Goal: Task Accomplishment & Management: Complete application form

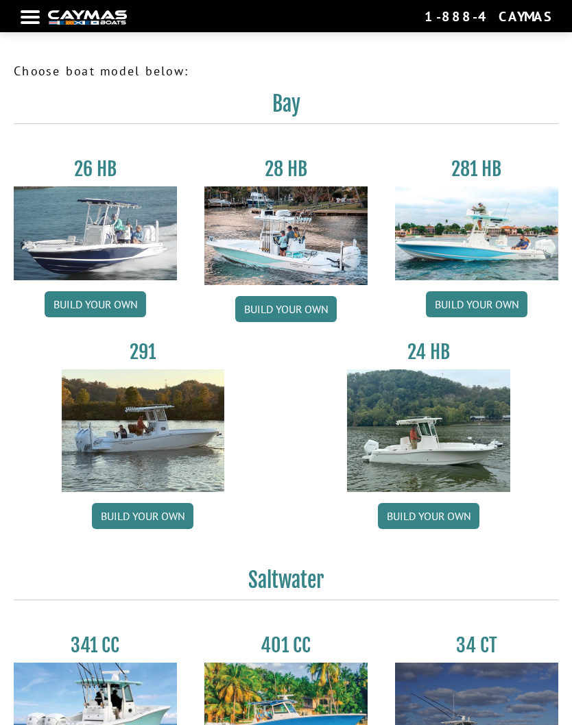
click at [103, 301] on link "Build your own" at bounding box center [95, 304] width 101 height 26
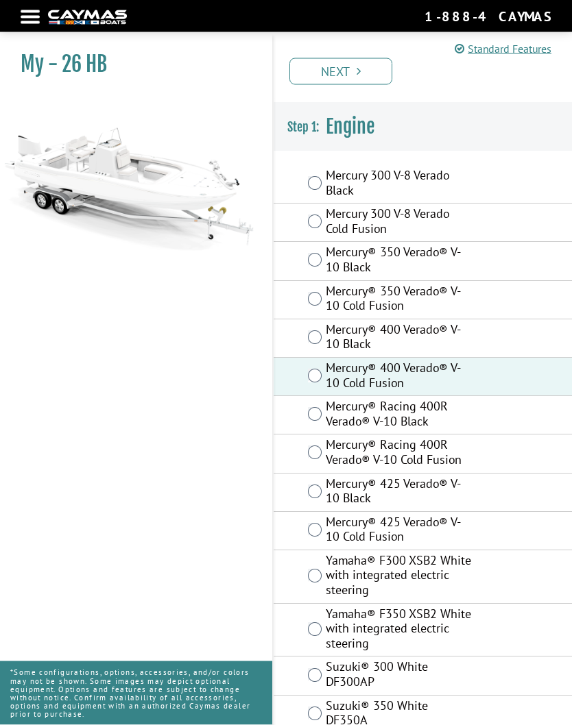
click at [367, 75] on link "Next" at bounding box center [340, 71] width 103 height 27
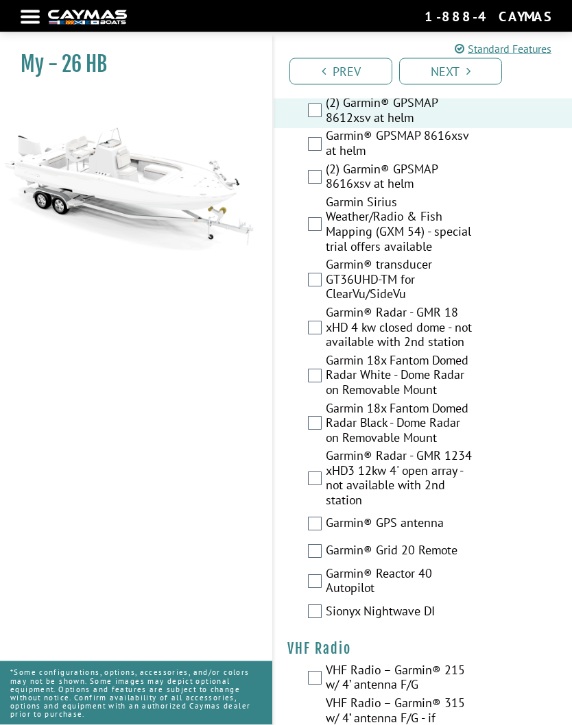
scroll to position [5004, 0]
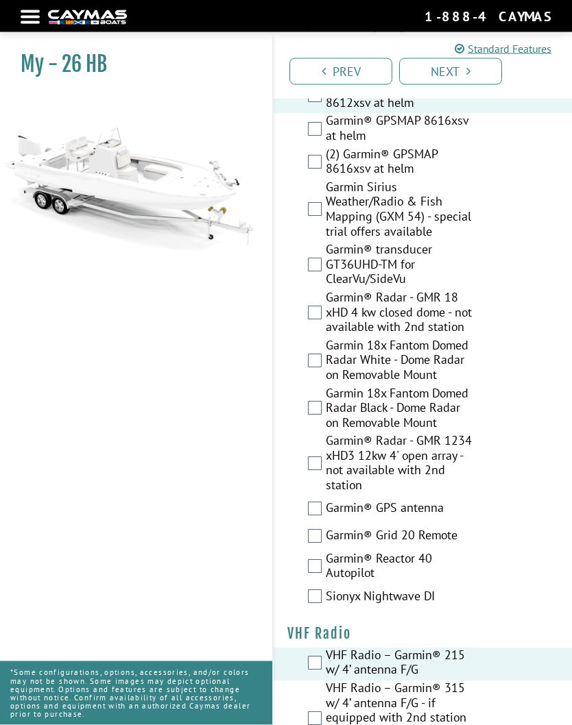
click at [459, 69] on link "Next" at bounding box center [450, 71] width 103 height 27
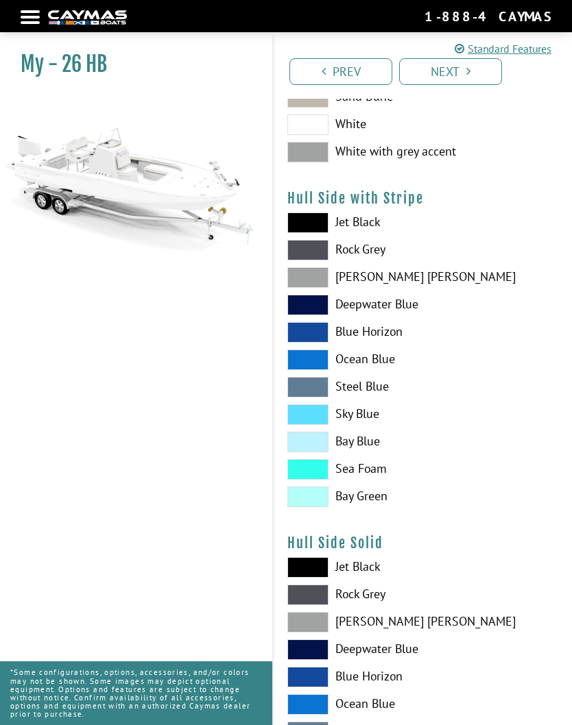
scroll to position [0, 0]
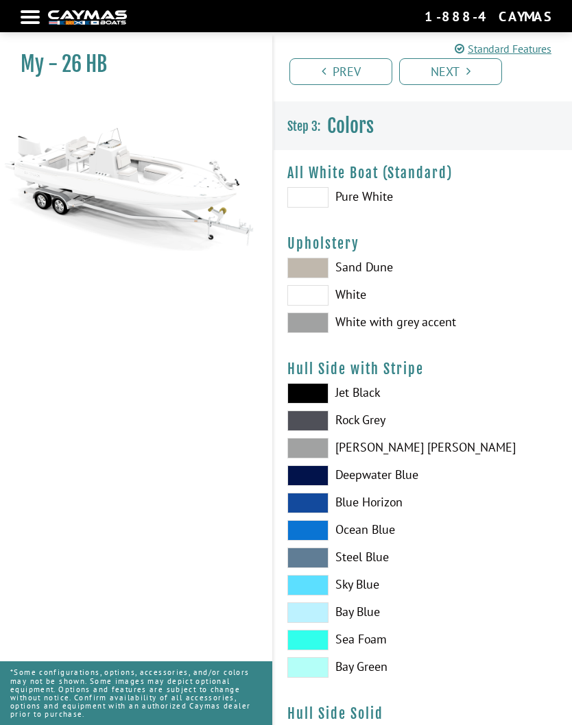
click at [313, 202] on span at bounding box center [307, 197] width 41 height 21
click at [396, 333] on label "White with grey accent" at bounding box center [422, 323] width 271 height 21
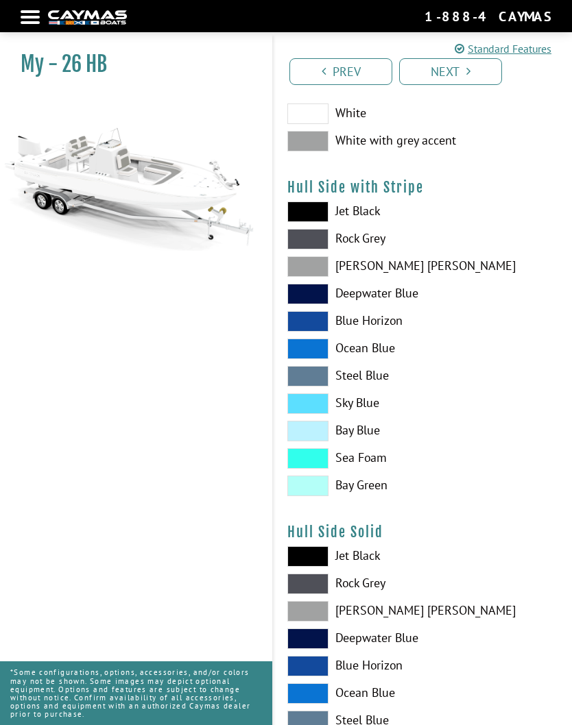
scroll to position [180, 0]
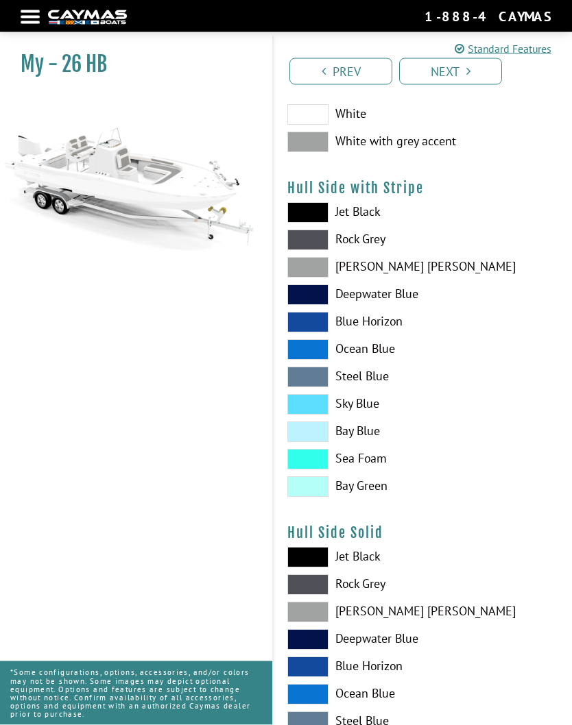
click at [310, 216] on span at bounding box center [307, 213] width 41 height 21
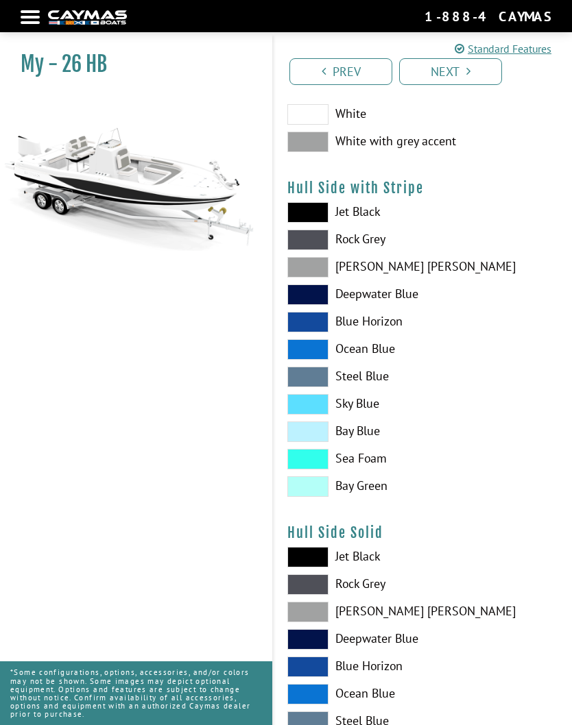
click at [313, 217] on span at bounding box center [307, 212] width 41 height 21
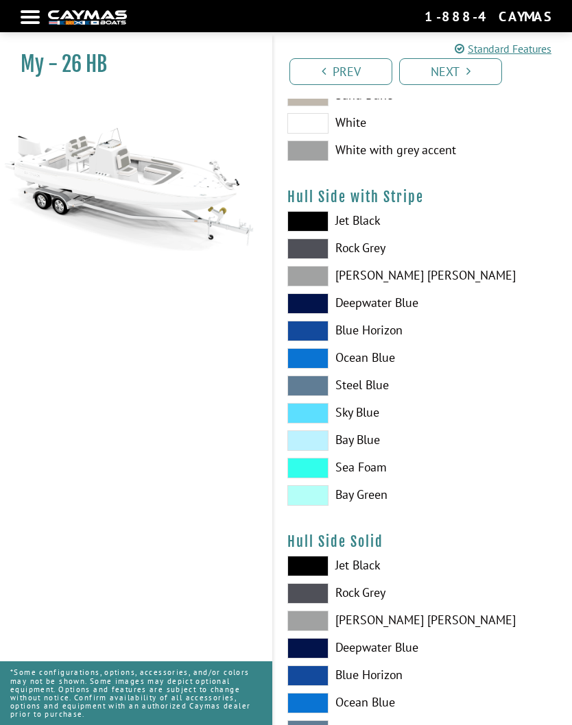
scroll to position [171, 0]
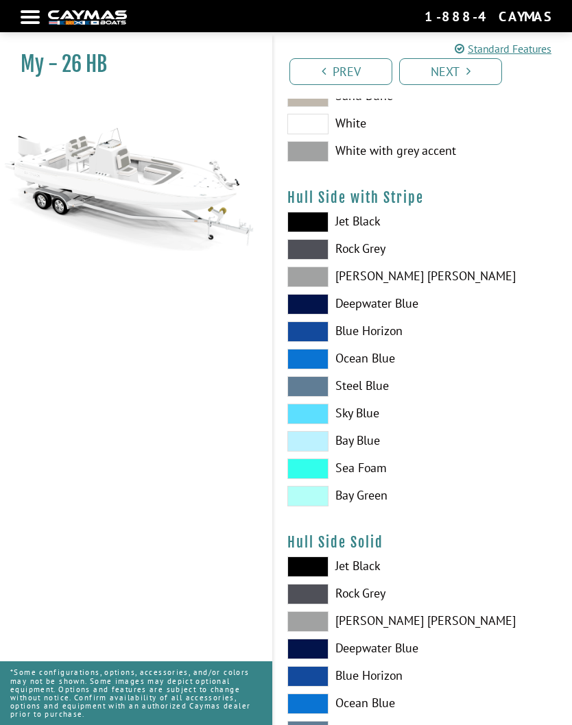
click at [319, 252] on span at bounding box center [307, 249] width 41 height 21
click at [312, 287] on span at bounding box center [307, 277] width 41 height 21
click at [320, 232] on span at bounding box center [307, 222] width 41 height 21
click at [324, 392] on span at bounding box center [307, 386] width 41 height 21
click at [314, 390] on span at bounding box center [307, 386] width 41 height 21
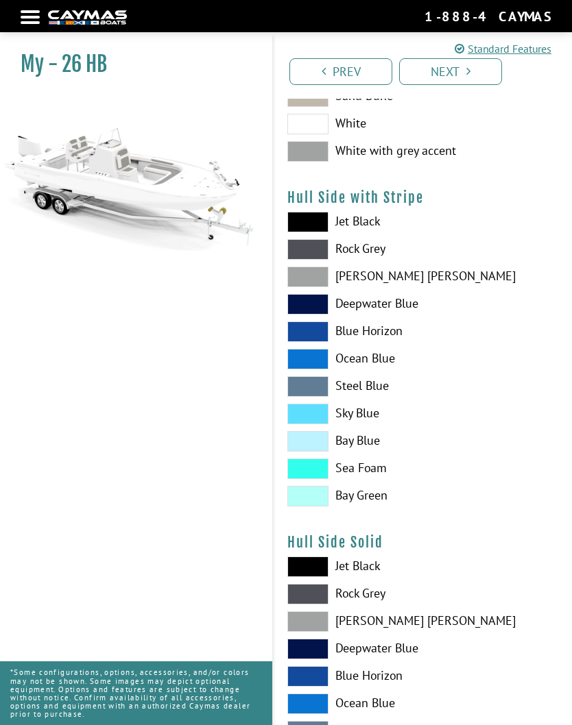
click at [320, 417] on span at bounding box center [307, 414] width 41 height 21
click at [320, 387] on span at bounding box center [307, 386] width 41 height 21
click at [324, 444] on span at bounding box center [307, 441] width 41 height 21
click at [318, 437] on span at bounding box center [307, 441] width 41 height 21
click at [324, 468] on span at bounding box center [307, 469] width 41 height 21
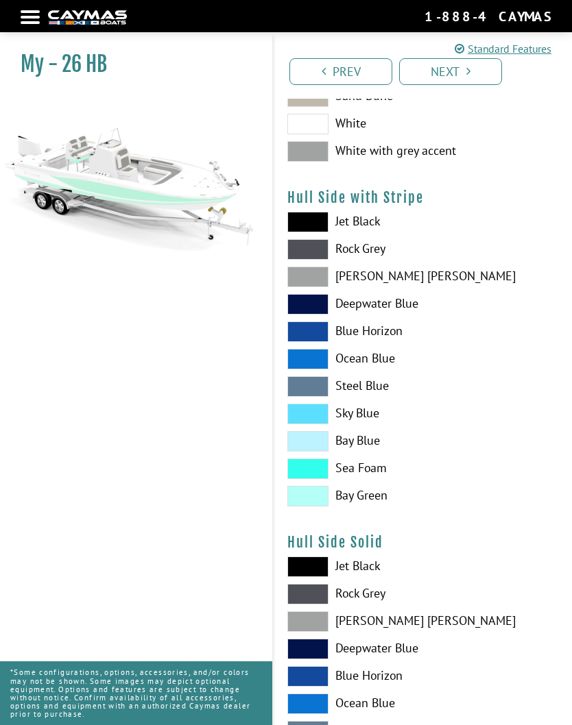
click at [327, 495] on span at bounding box center [307, 496] width 41 height 21
click at [325, 365] on span at bounding box center [307, 359] width 41 height 21
click at [324, 305] on span at bounding box center [307, 304] width 41 height 21
click at [311, 310] on span at bounding box center [307, 304] width 41 height 21
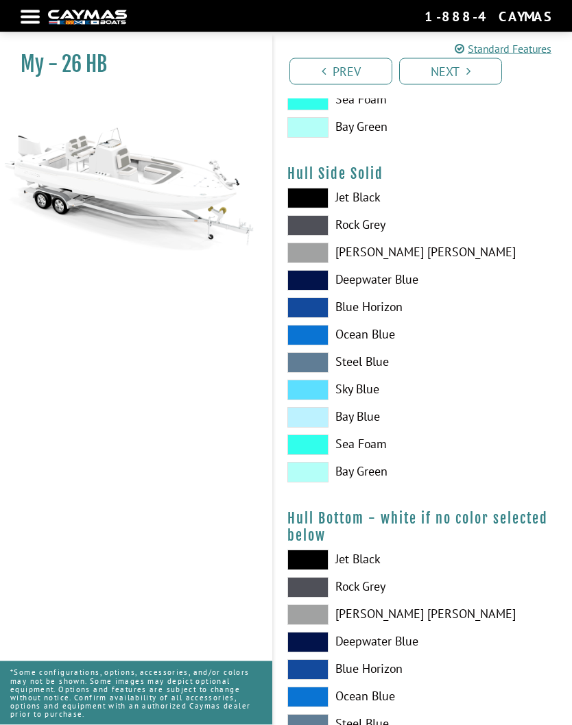
scroll to position [540, 0]
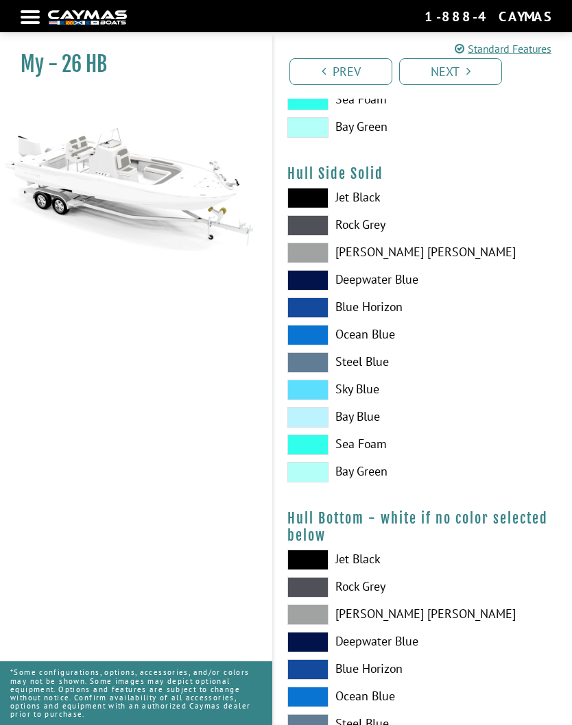
click at [317, 206] on span at bounding box center [307, 198] width 41 height 21
click at [320, 208] on span at bounding box center [307, 198] width 41 height 21
click at [308, 263] on span at bounding box center [307, 253] width 41 height 21
click at [322, 372] on span at bounding box center [307, 362] width 41 height 21
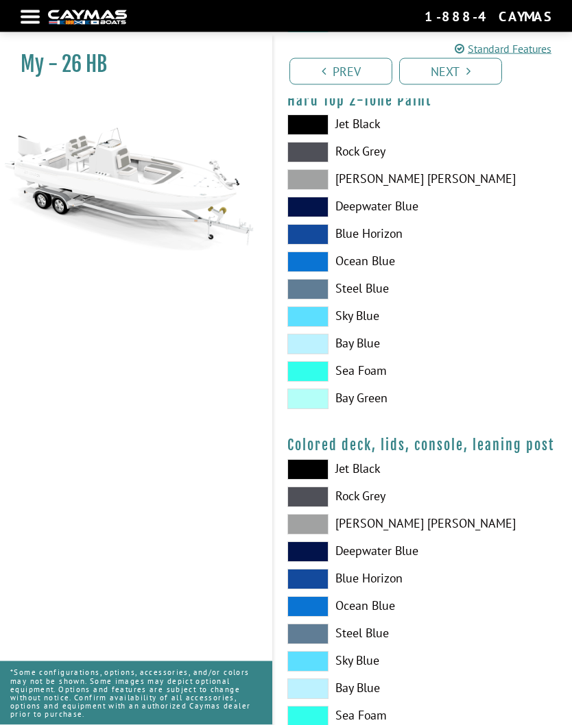
scroll to position [1321, 0]
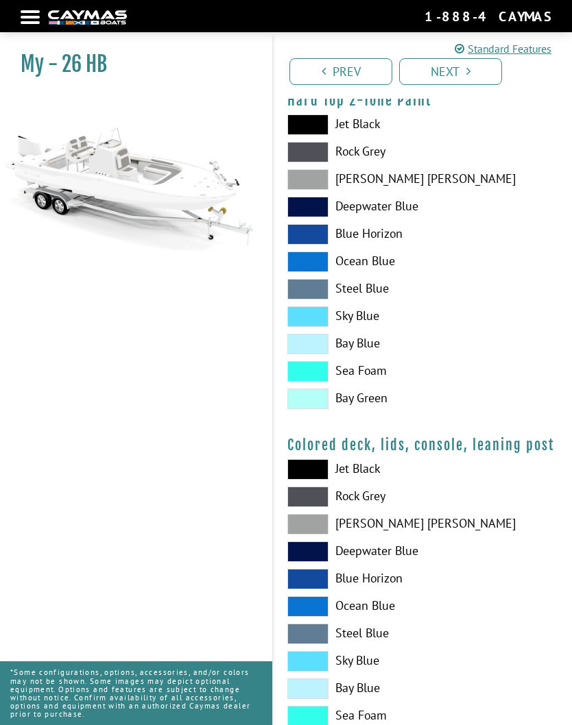
click at [312, 327] on span at bounding box center [307, 316] width 41 height 21
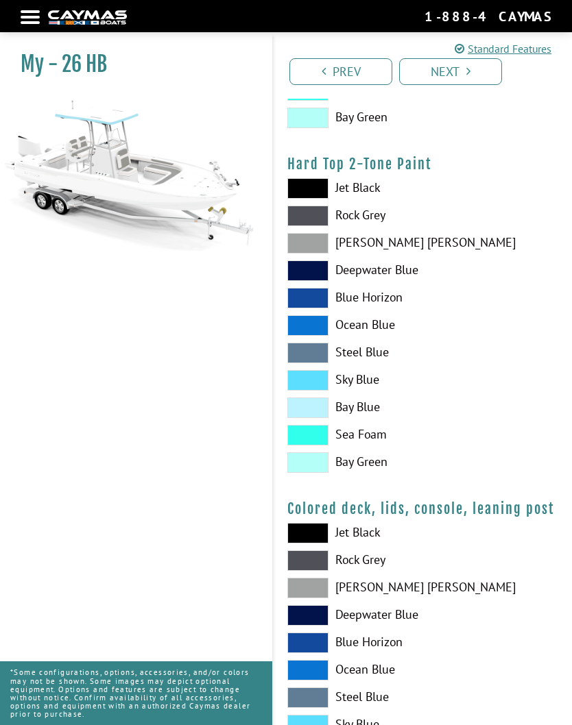
scroll to position [1256, 0]
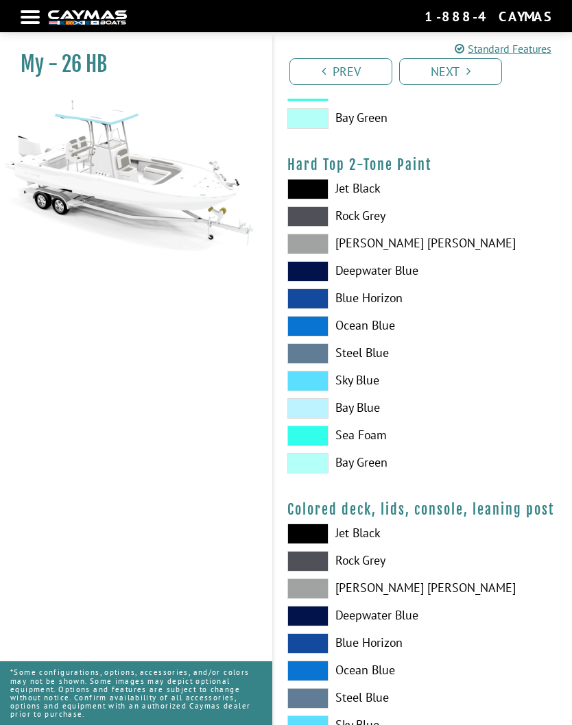
click at [317, 199] on span at bounding box center [307, 189] width 41 height 21
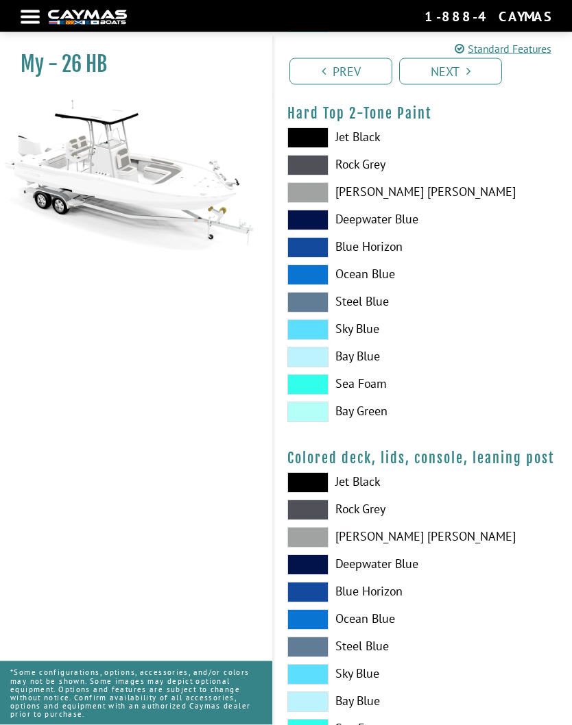
scroll to position [1343, 0]
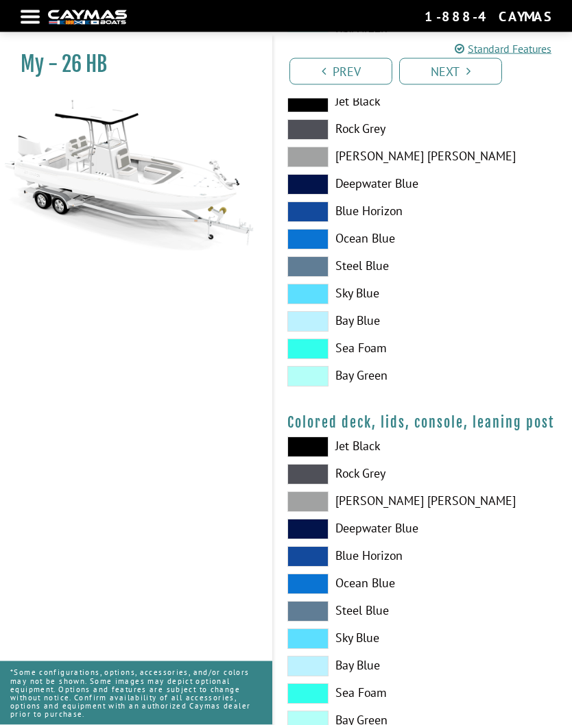
click at [324, 511] on span at bounding box center [307, 502] width 41 height 21
click at [314, 446] on span at bounding box center [307, 447] width 41 height 21
click at [324, 540] on span at bounding box center [307, 530] width 41 height 21
click at [458, 73] on link "Next" at bounding box center [450, 71] width 103 height 27
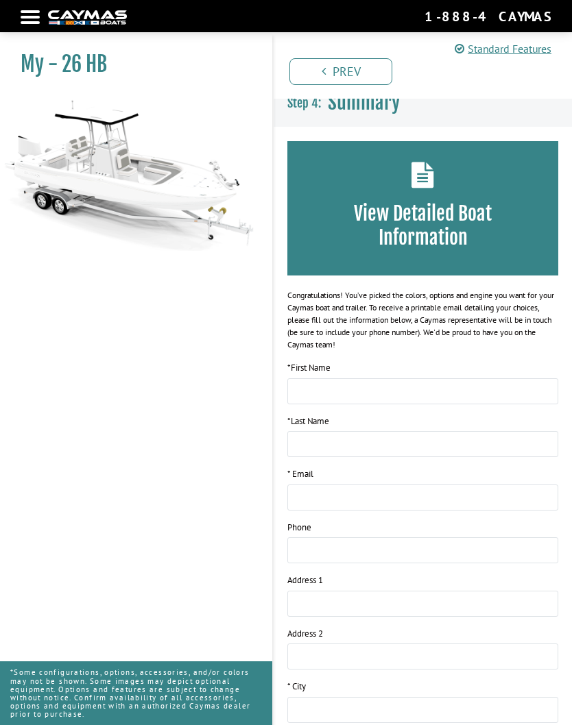
scroll to position [19, 0]
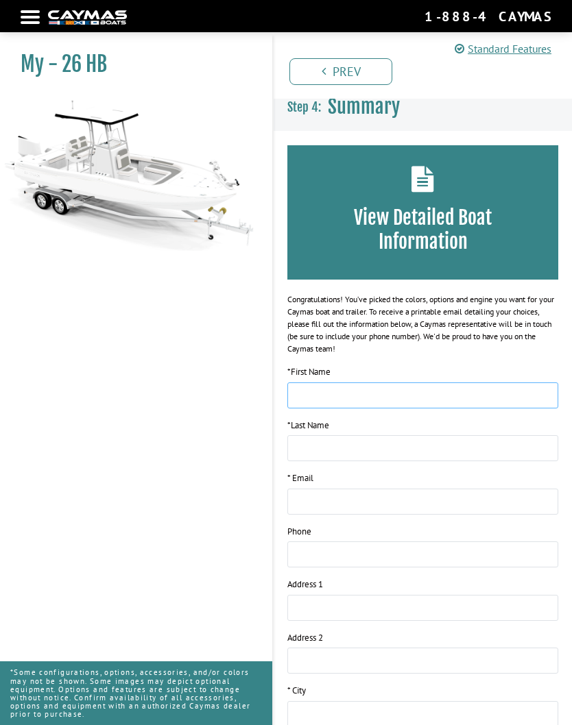
click at [416, 383] on input "text" at bounding box center [422, 396] width 271 height 26
type input "*******"
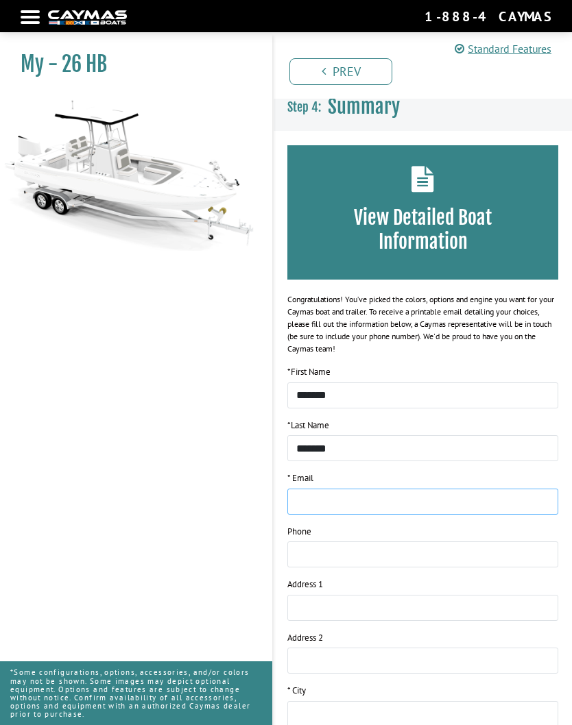
type input "**********"
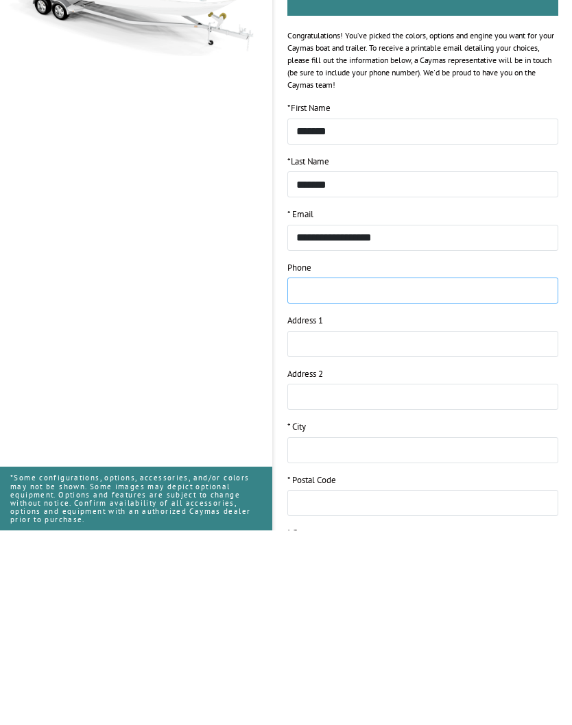
scroll to position [88, 0]
type input "**********"
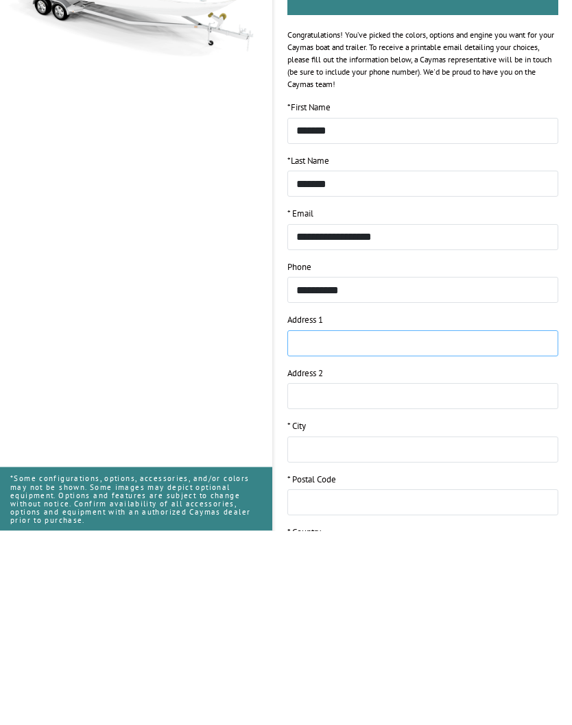
type input "**********"
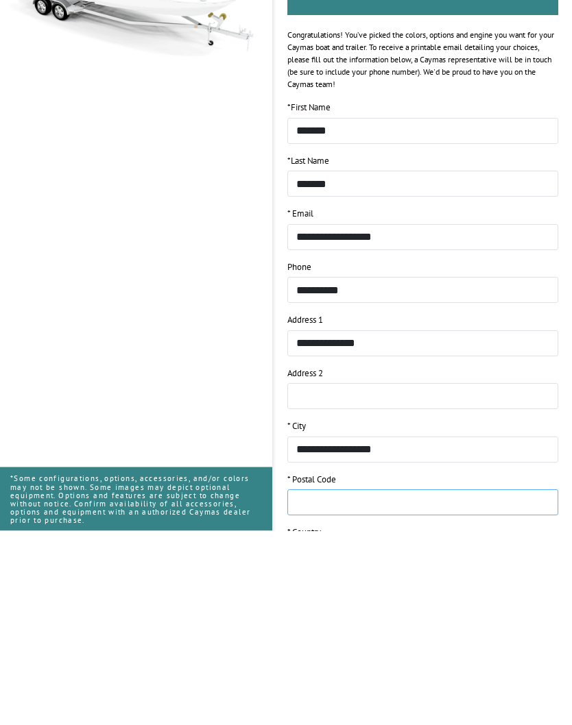
type input "**********"
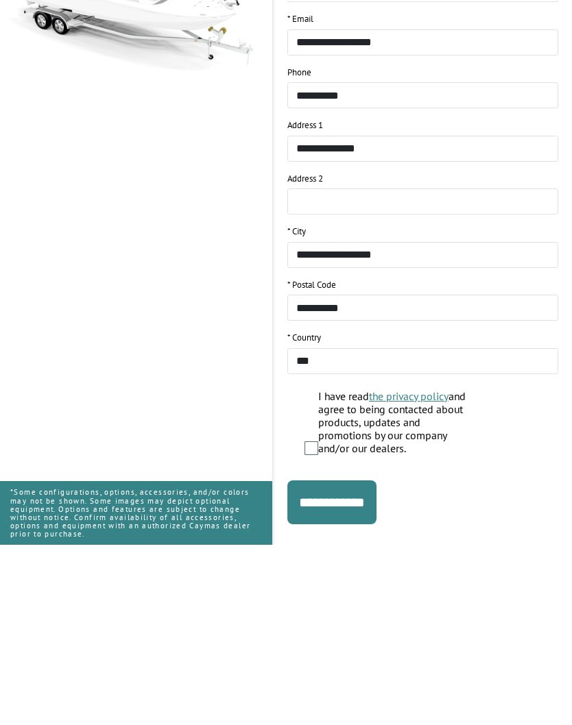
scroll to position [244, 0]
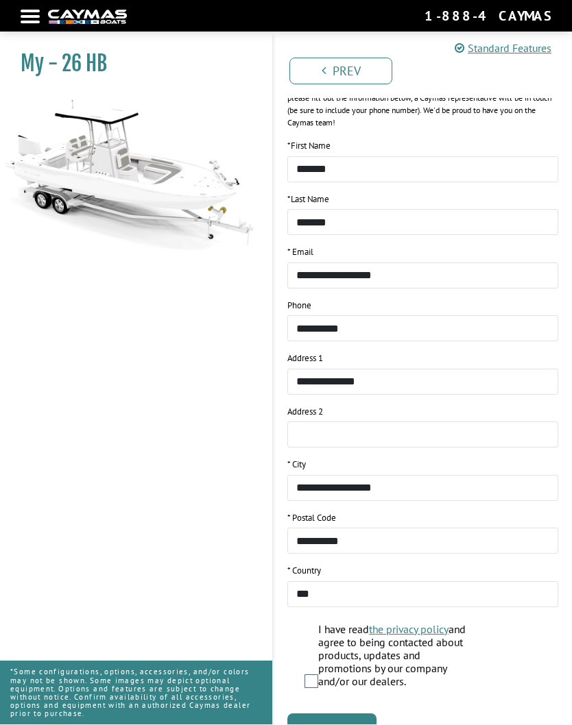
click at [375, 714] on input "**********" at bounding box center [331, 736] width 89 height 44
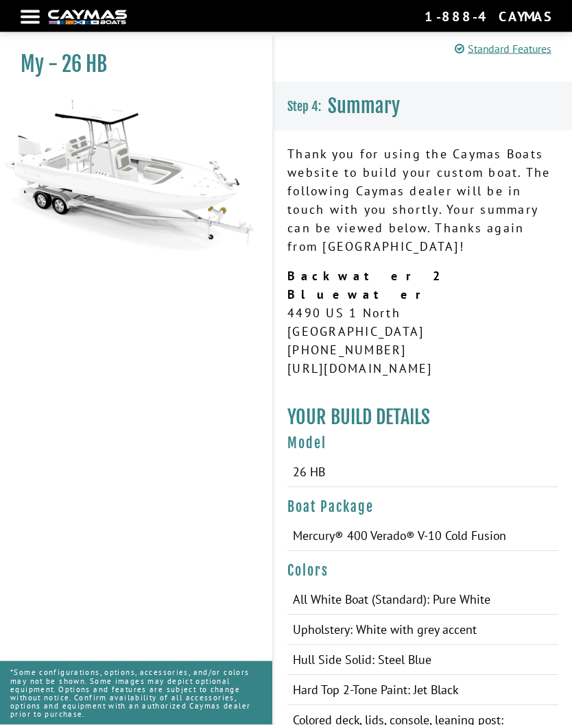
scroll to position [0, 0]
